Goal: Check status: Check status

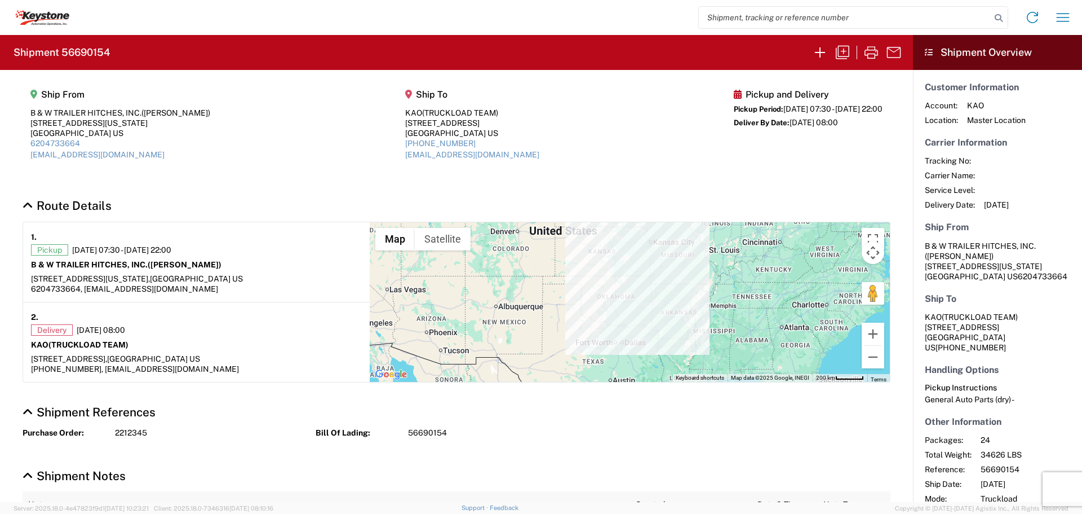
scroll to position [45, 0]
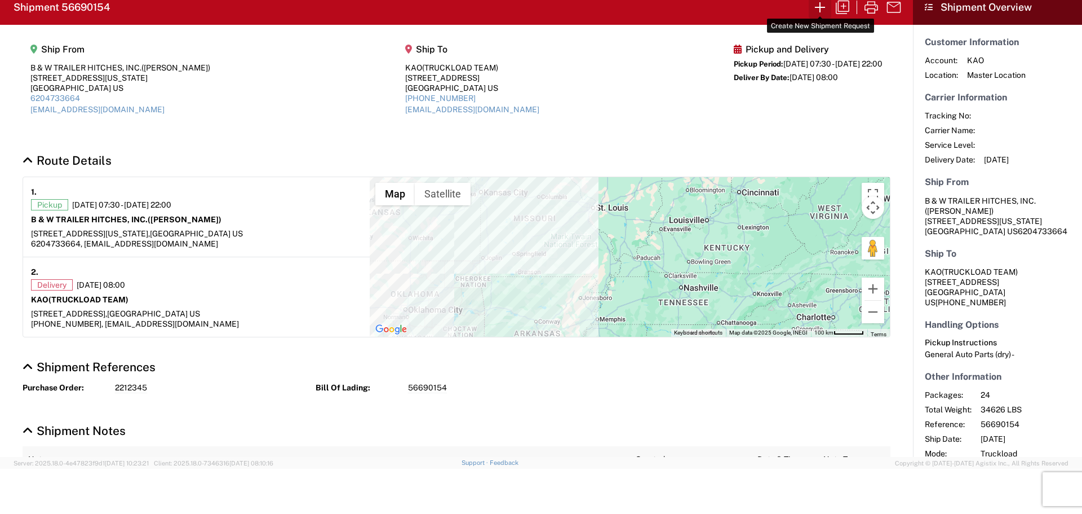
click at [816, 5] on icon "button" at bounding box center [820, 7] width 18 height 18
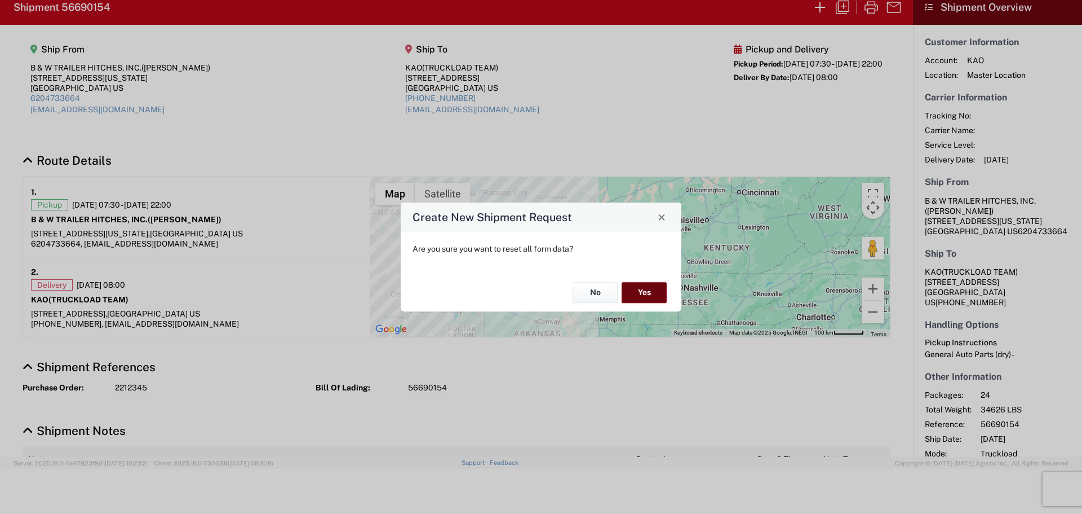
click at [640, 293] on button "Yes" at bounding box center [644, 292] width 45 height 21
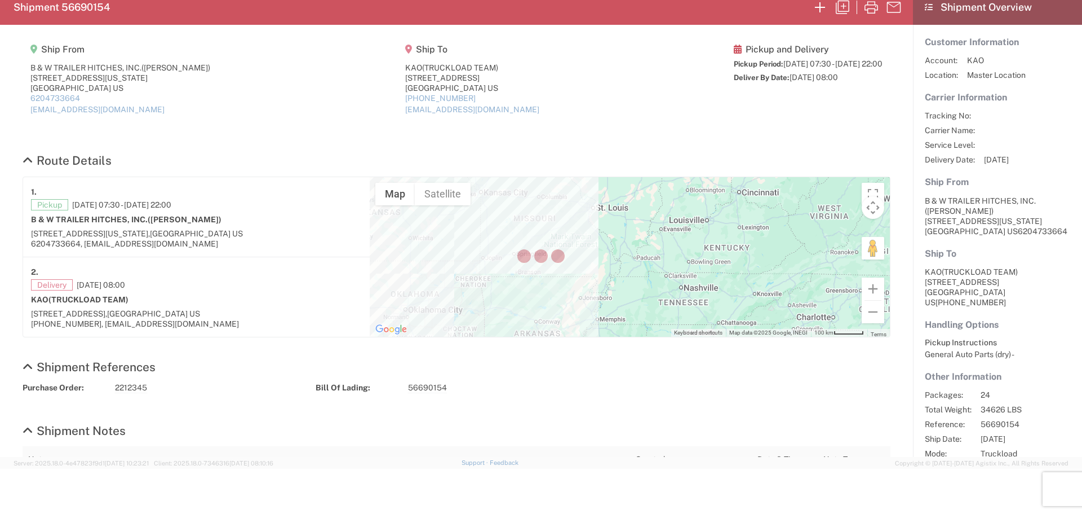
select select "FULL"
select select "US"
select select "LBS"
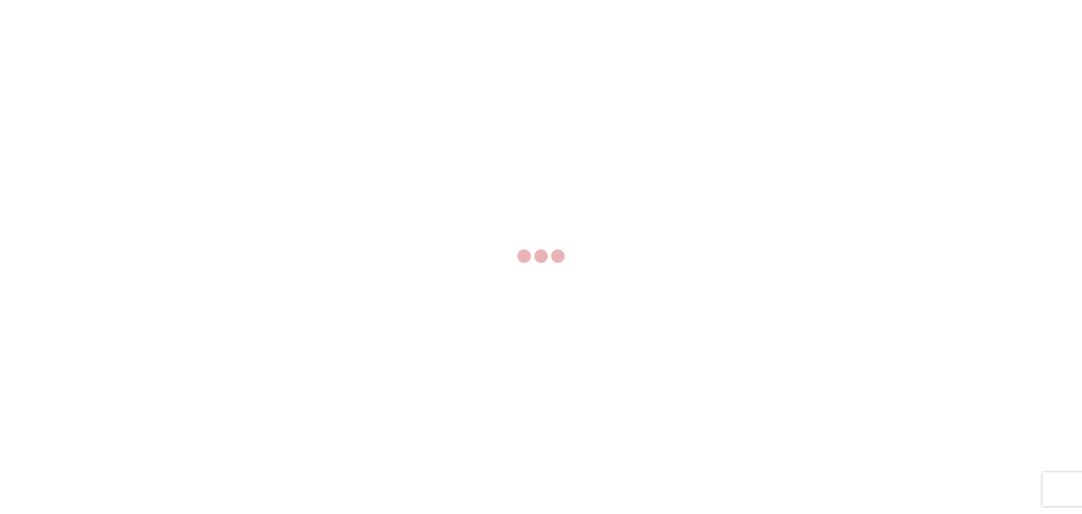
select select "FULL"
select select "LBS"
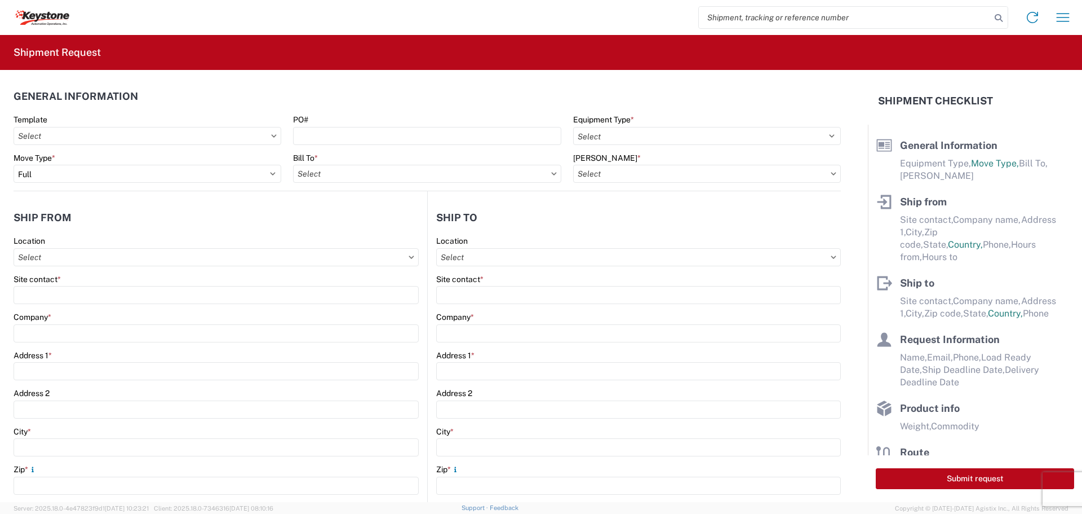
click at [844, 16] on input "search" at bounding box center [845, 17] width 292 height 21
type input "56666746"
click at [997, 20] on icon at bounding box center [999, 18] width 16 height 16
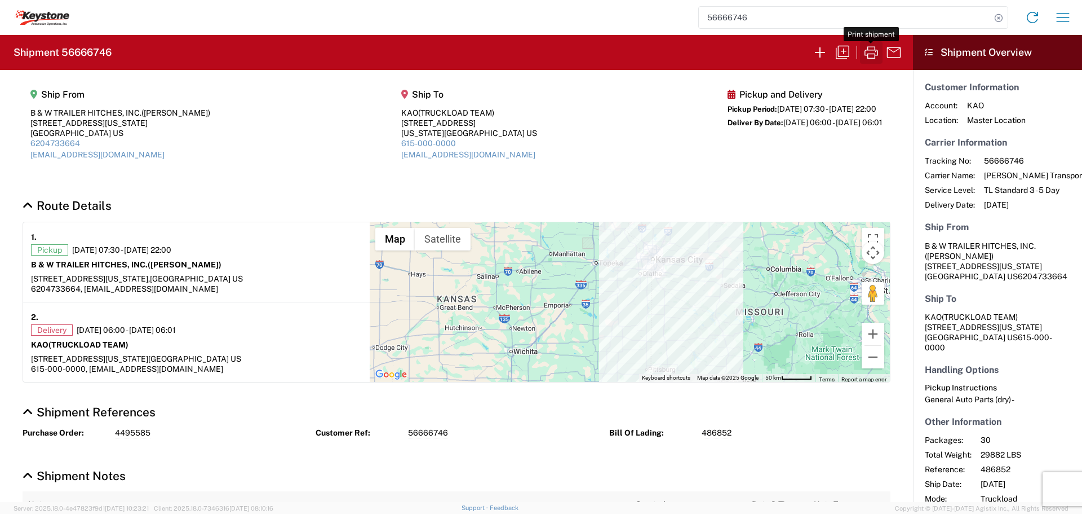
click at [870, 49] on icon "button" at bounding box center [872, 52] width 18 height 18
